Goal: Check status

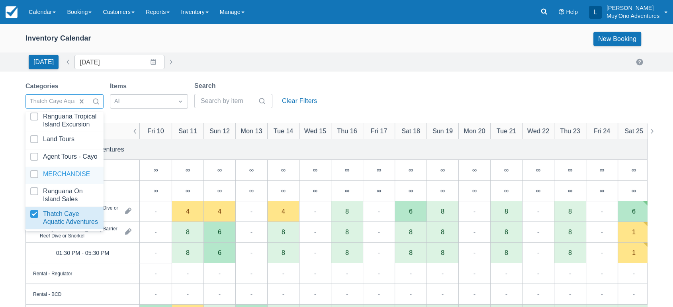
scroll to position [79, 0]
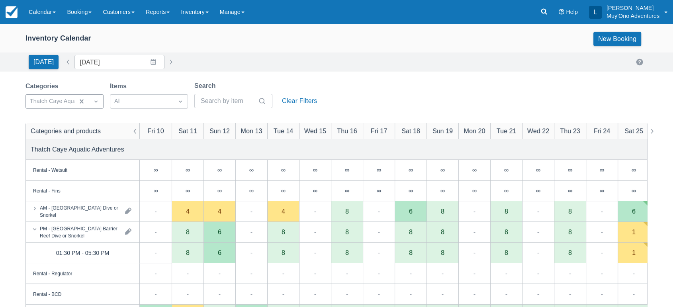
click at [280, 60] on div "[DATE] Date [DATE] Navigate forward to interact with the calendar and select a …" at bounding box center [336, 62] width 622 height 14
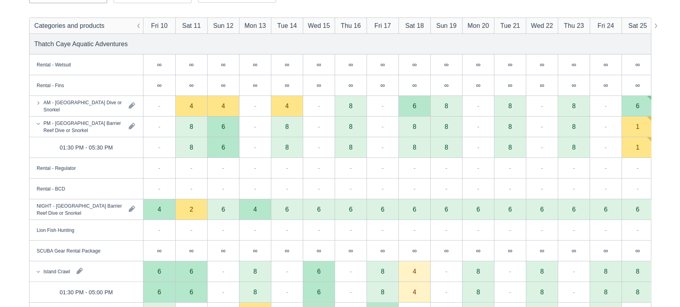
scroll to position [105, 0]
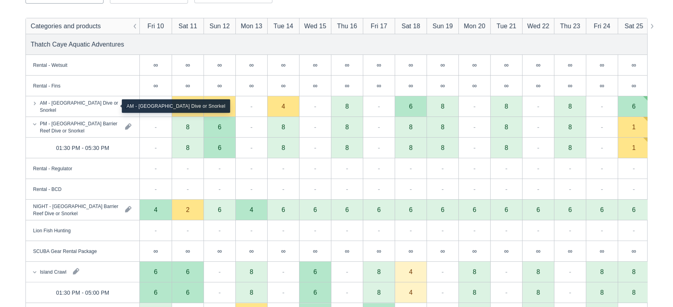
click at [101, 103] on div "AM - [GEOGRAPHIC_DATA] Dive or Snorkel" at bounding box center [79, 106] width 79 height 14
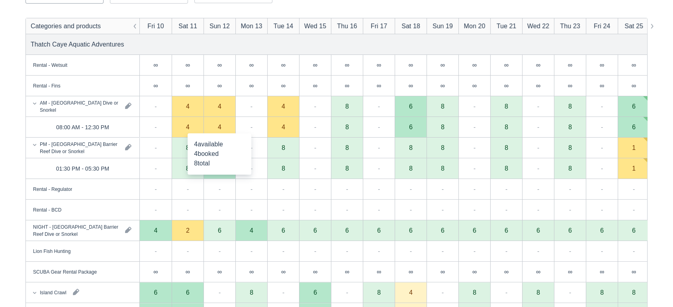
click at [229, 125] on div "4" at bounding box center [219, 127] width 32 height 21
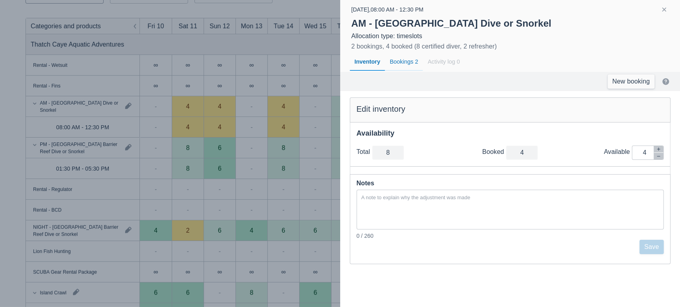
click at [405, 62] on div "Bookings 2" at bounding box center [404, 62] width 38 height 18
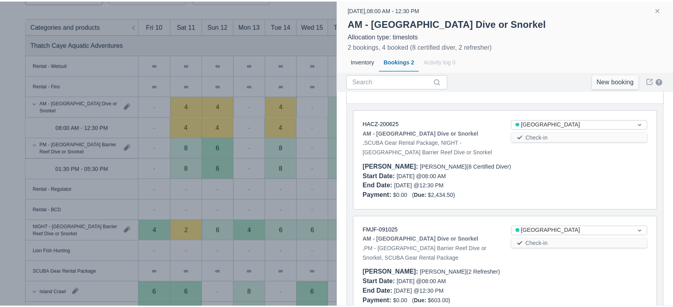
scroll to position [73, 0]
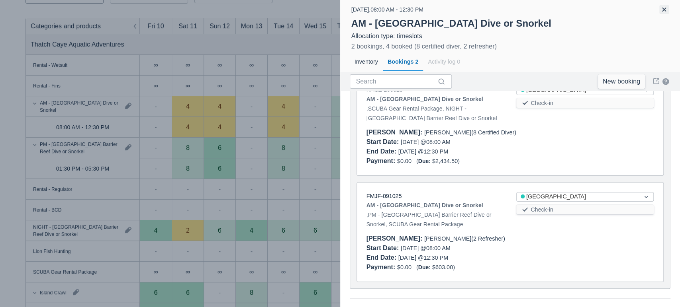
click at [661, 9] on button "button" at bounding box center [664, 10] width 10 height 10
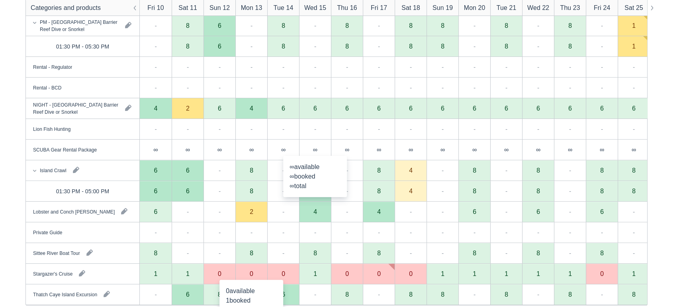
scroll to position [229, 0]
click at [255, 277] on div "0" at bounding box center [251, 273] width 32 height 21
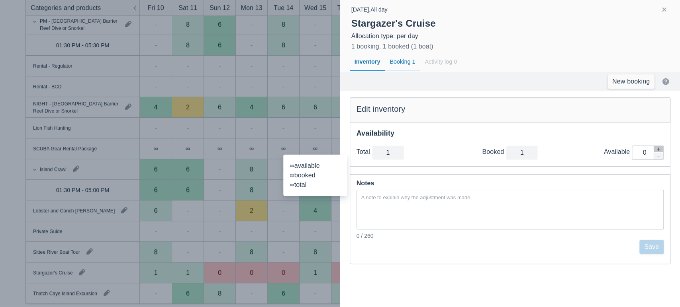
click at [406, 61] on div "Booking 1" at bounding box center [402, 62] width 35 height 18
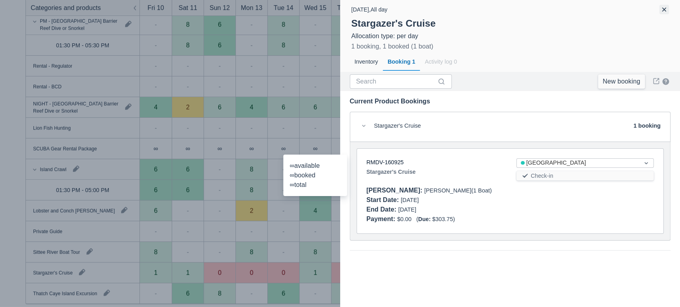
click at [662, 9] on button "button" at bounding box center [664, 10] width 10 height 10
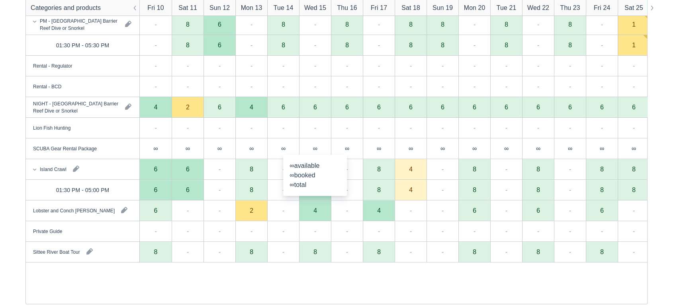
scroll to position [0, 0]
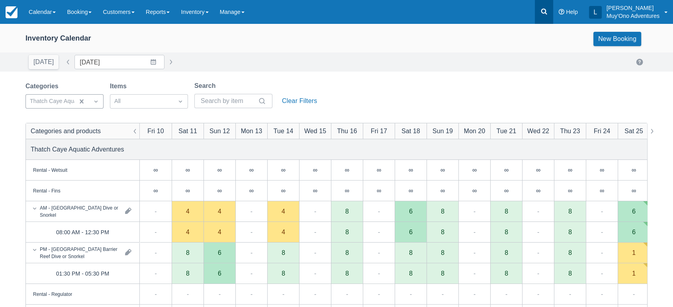
click at [545, 14] on icon at bounding box center [544, 12] width 8 height 8
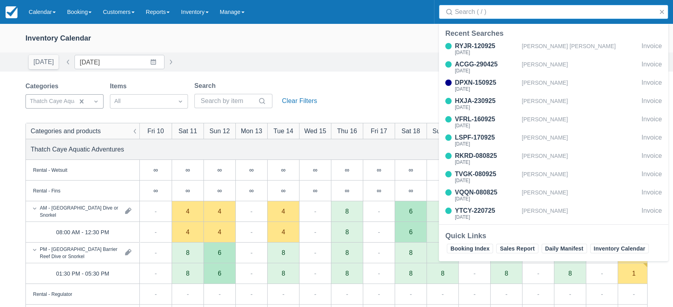
click at [506, 14] on input "Search" at bounding box center [555, 12] width 201 height 14
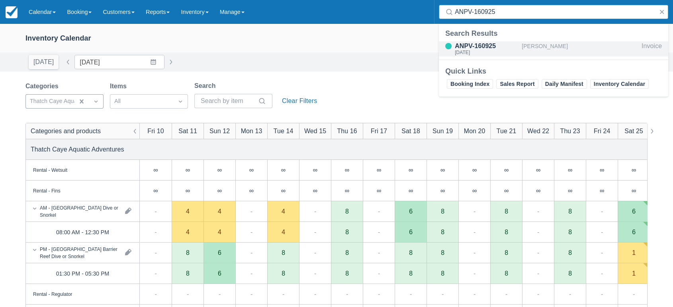
type input "ANPV-160925"
click at [482, 45] on div "ANPV-160925" at bounding box center [487, 46] width 64 height 10
